Goal: Information Seeking & Learning: Learn about a topic

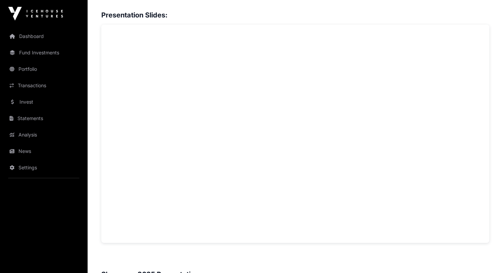
scroll to position [496, 0]
click at [249, 9] on h3 "Presentation Slides:" at bounding box center [295, 14] width 388 height 11
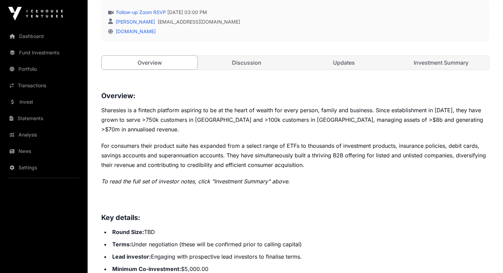
scroll to position [174, 0]
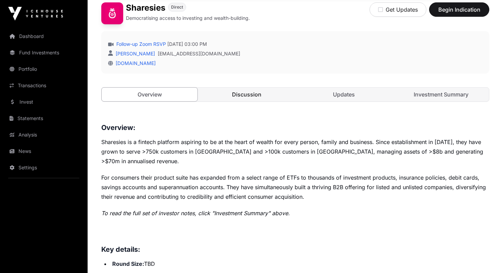
click at [249, 95] on link "Discussion" at bounding box center [247, 95] width 96 height 14
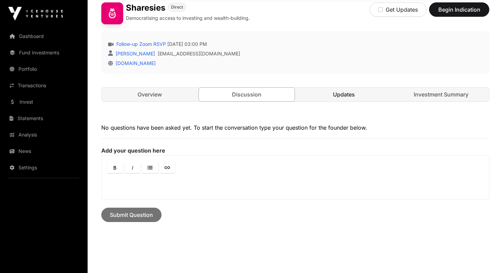
click at [331, 94] on link "Updates" at bounding box center [344, 95] width 96 height 14
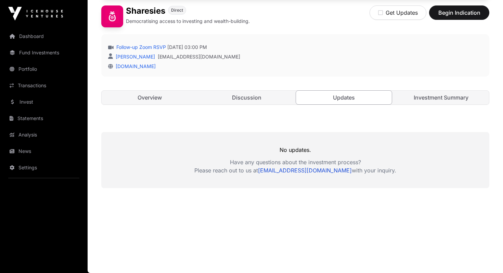
scroll to position [171, 0]
click at [429, 99] on link "Investment Summary" at bounding box center [441, 98] width 96 height 14
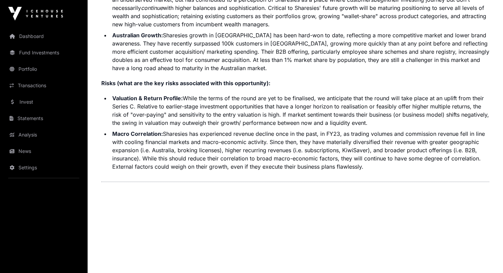
scroll to position [1749, 0]
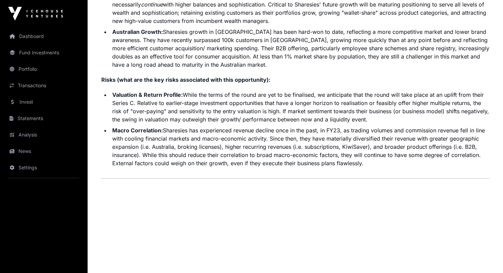
click at [173, 99] on li "Valuation & Return Profile: While the terms of the round are yet to be finalise…" at bounding box center [299, 107] width 379 height 33
